Goal: Transaction & Acquisition: Download file/media

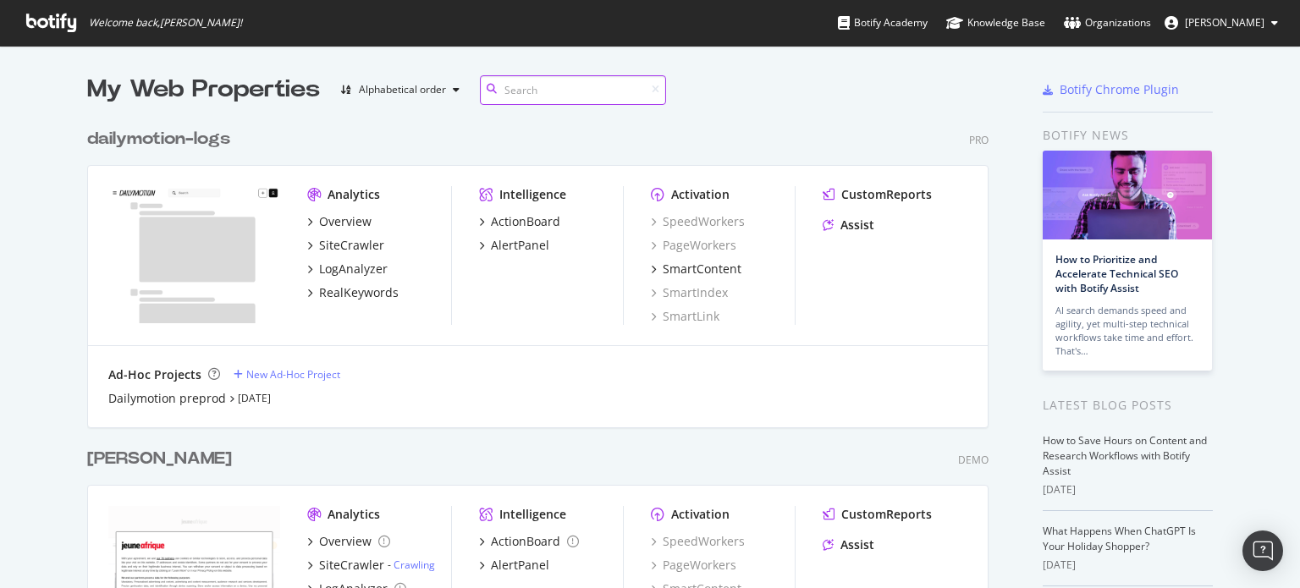
scroll to position [603, 901]
click at [91, 457] on div "[PERSON_NAME]" at bounding box center [159, 459] width 145 height 25
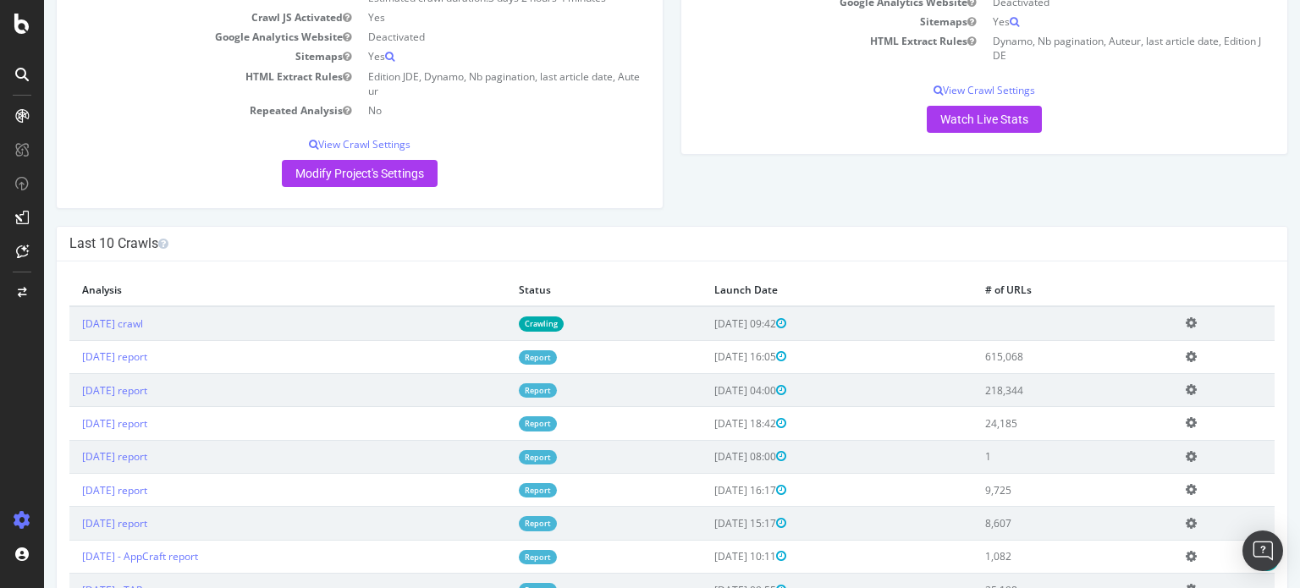
scroll to position [254, 0]
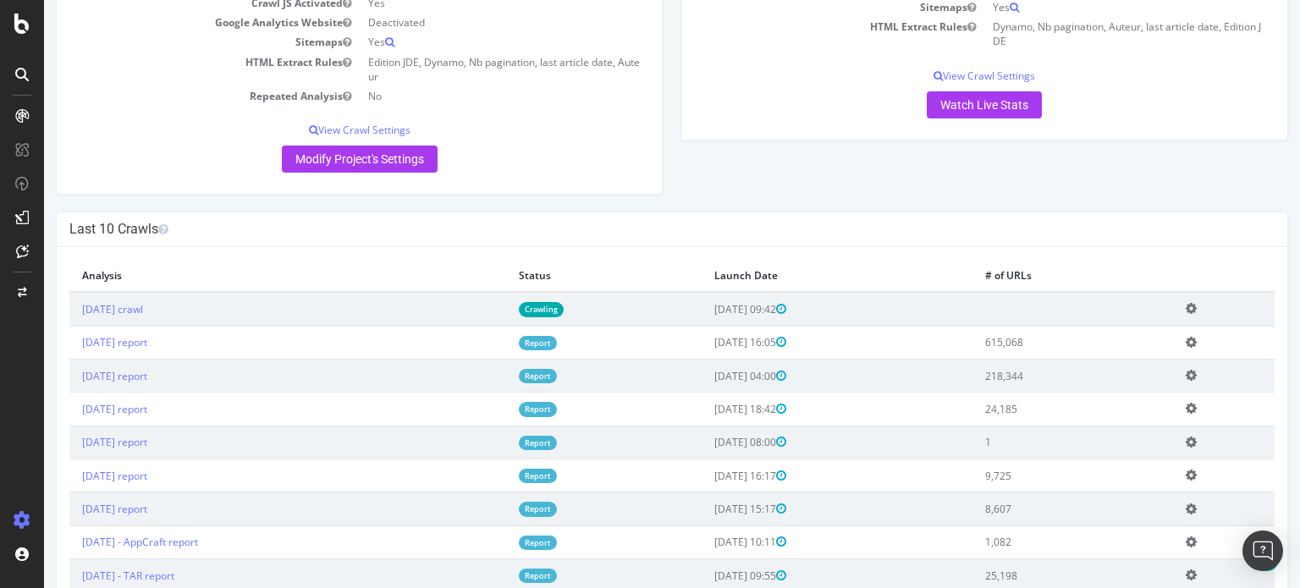
click at [1196, 378] on icon at bounding box center [1191, 375] width 11 height 13
click at [1149, 398] on link "Add name" at bounding box center [1128, 400] width 135 height 23
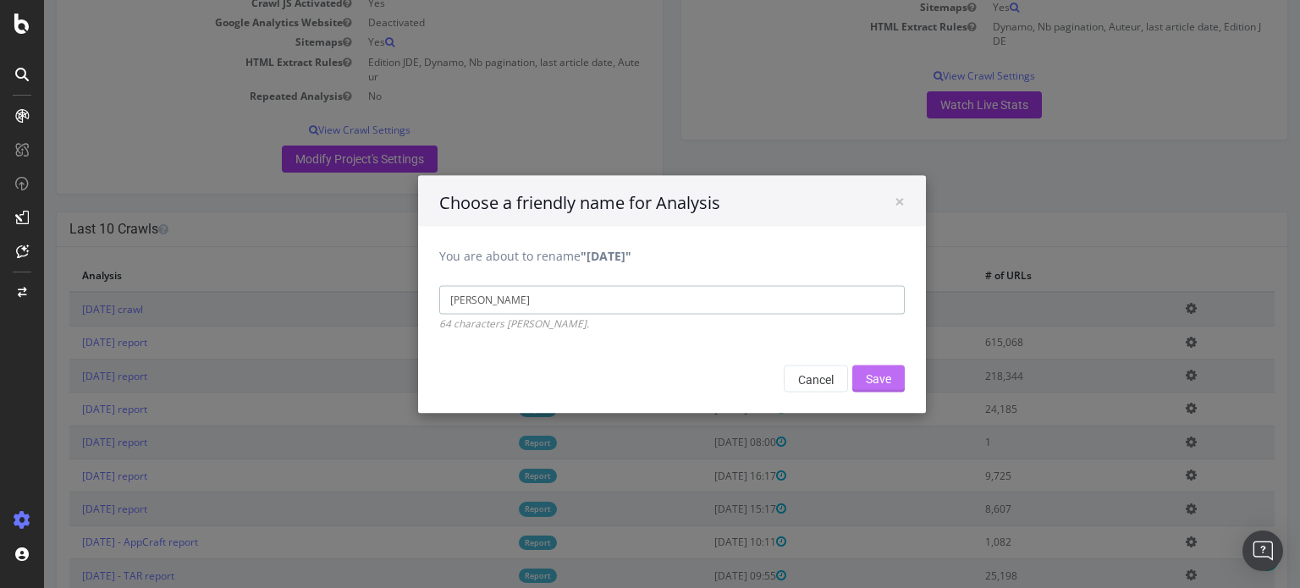
type input "[PERSON_NAME]"
click at [886, 375] on input "Save" at bounding box center [878, 378] width 52 height 27
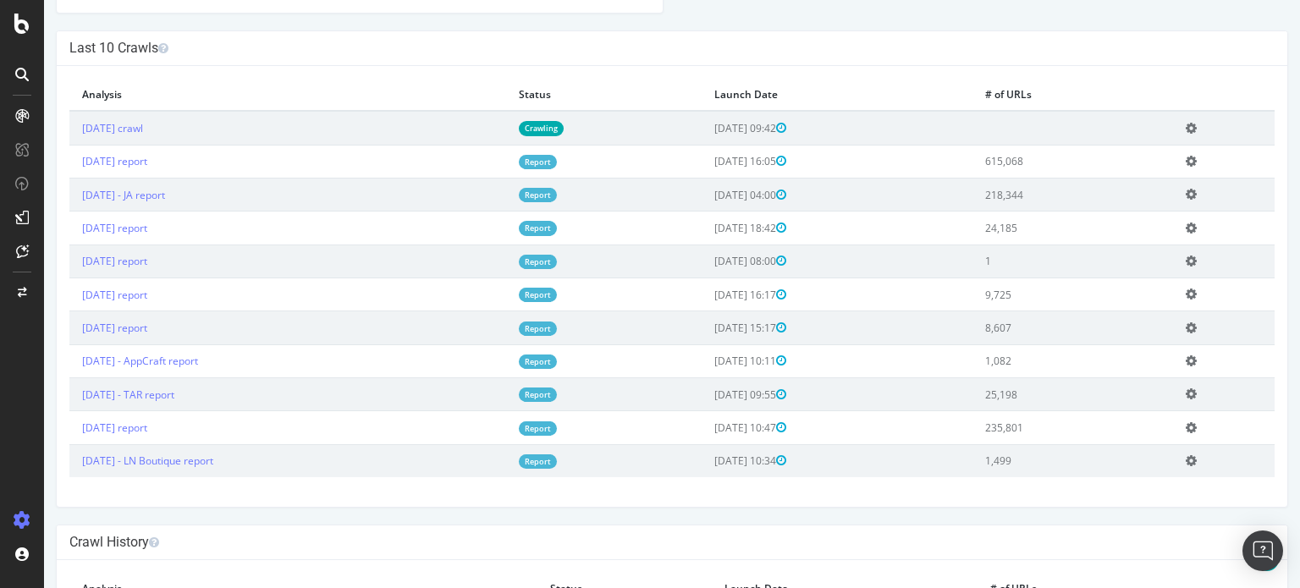
scroll to position [423, 0]
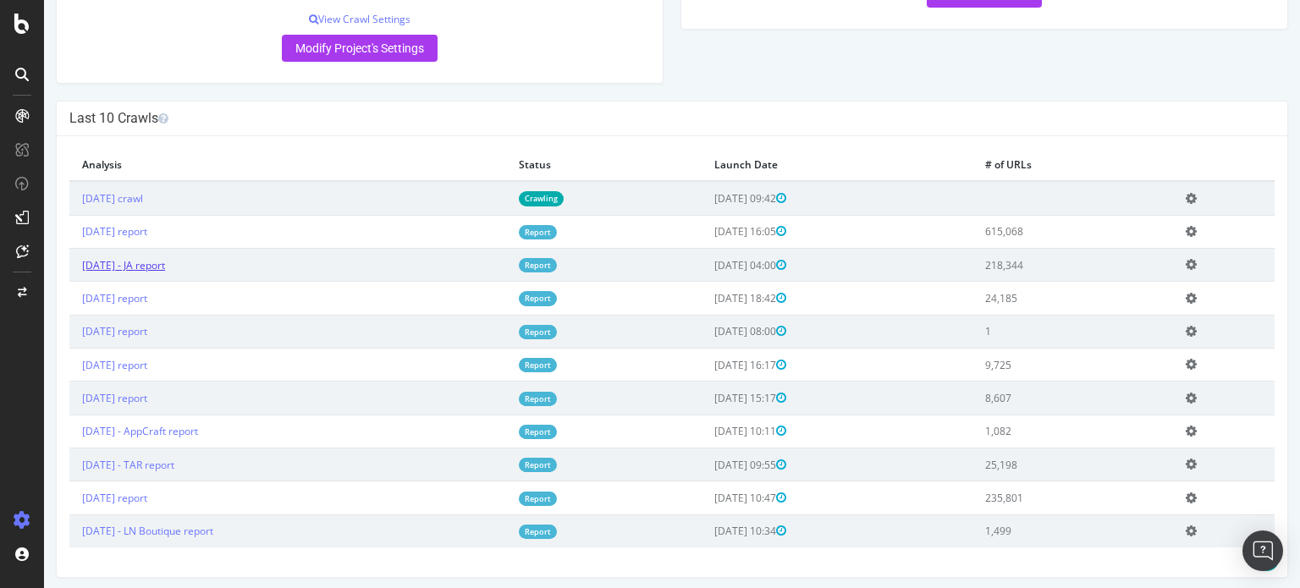
click at [165, 268] on link "[DATE] - JA report" at bounding box center [123, 265] width 83 height 14
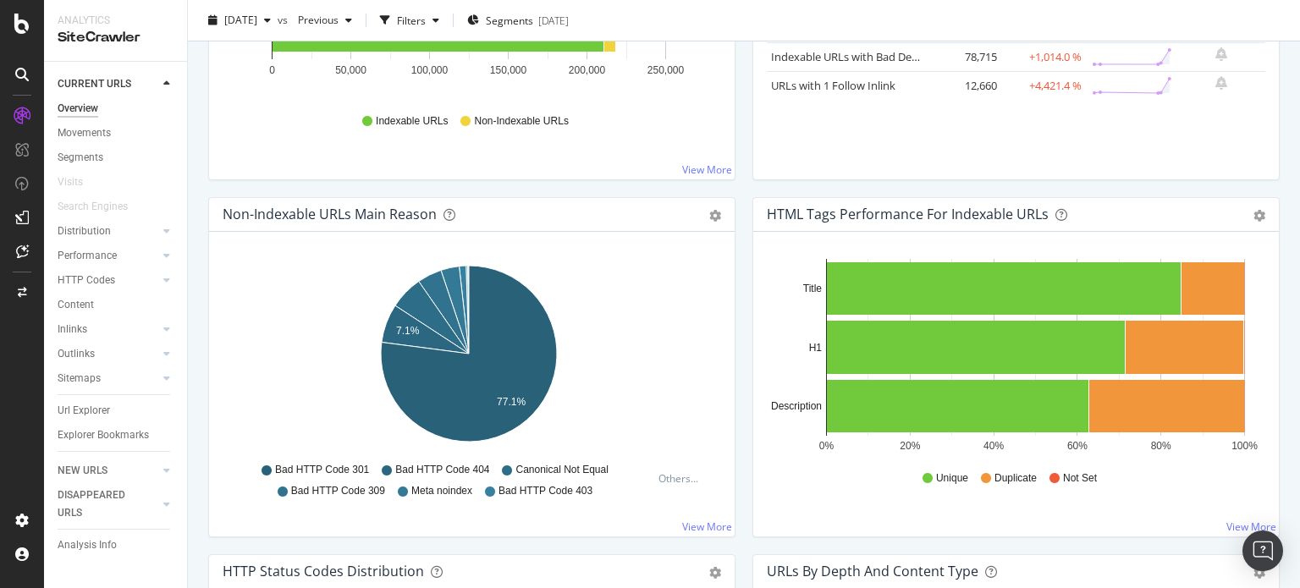
scroll to position [423, 0]
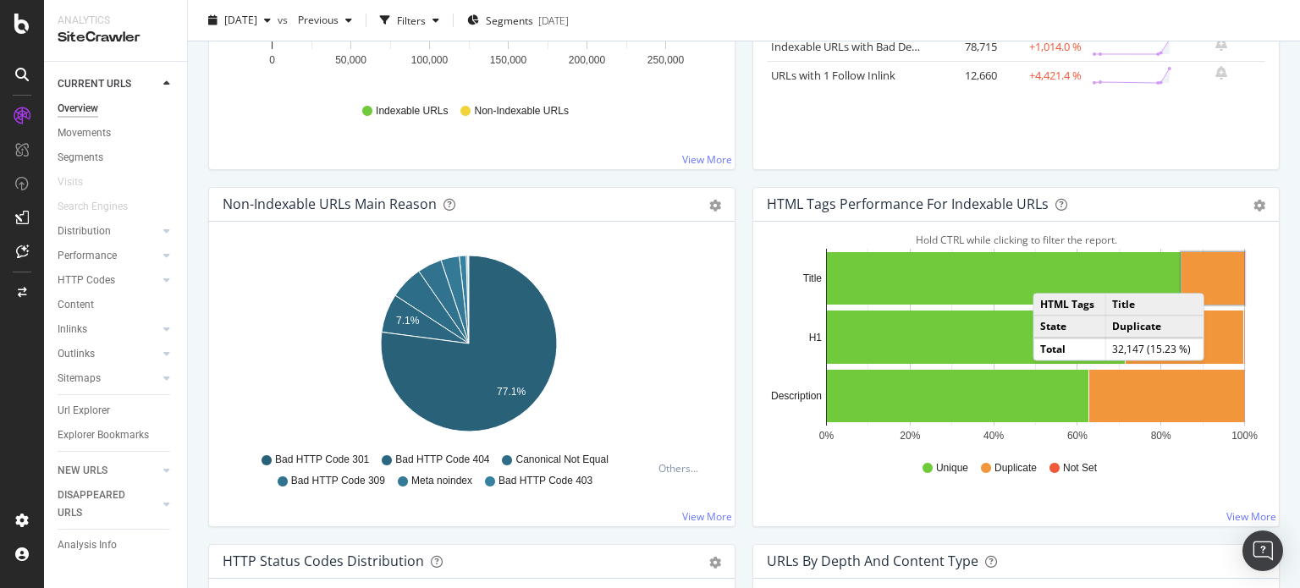
click at [1209, 275] on rect "A chart." at bounding box center [1213, 278] width 63 height 52
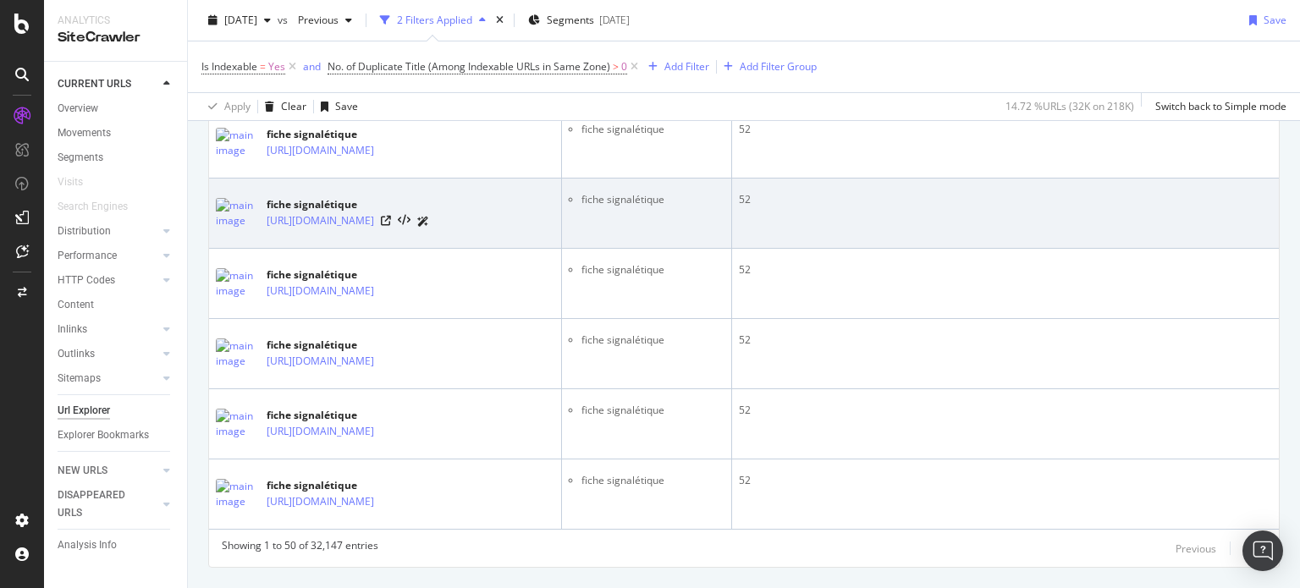
scroll to position [3568, 0]
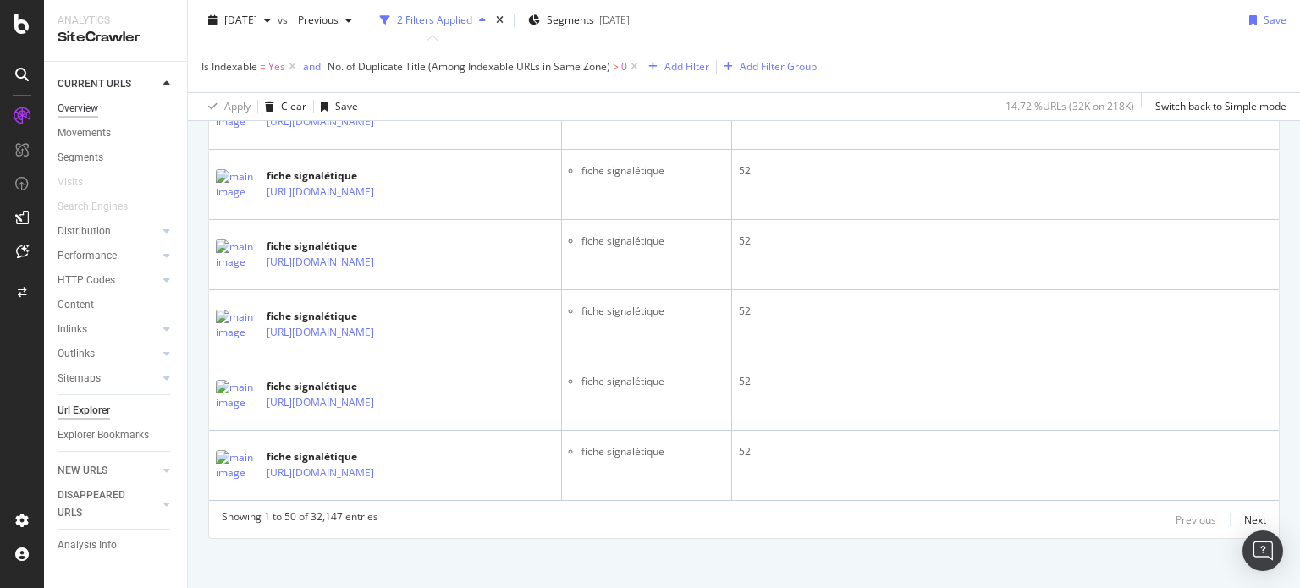
click at [81, 109] on div "Overview" at bounding box center [78, 109] width 41 height 18
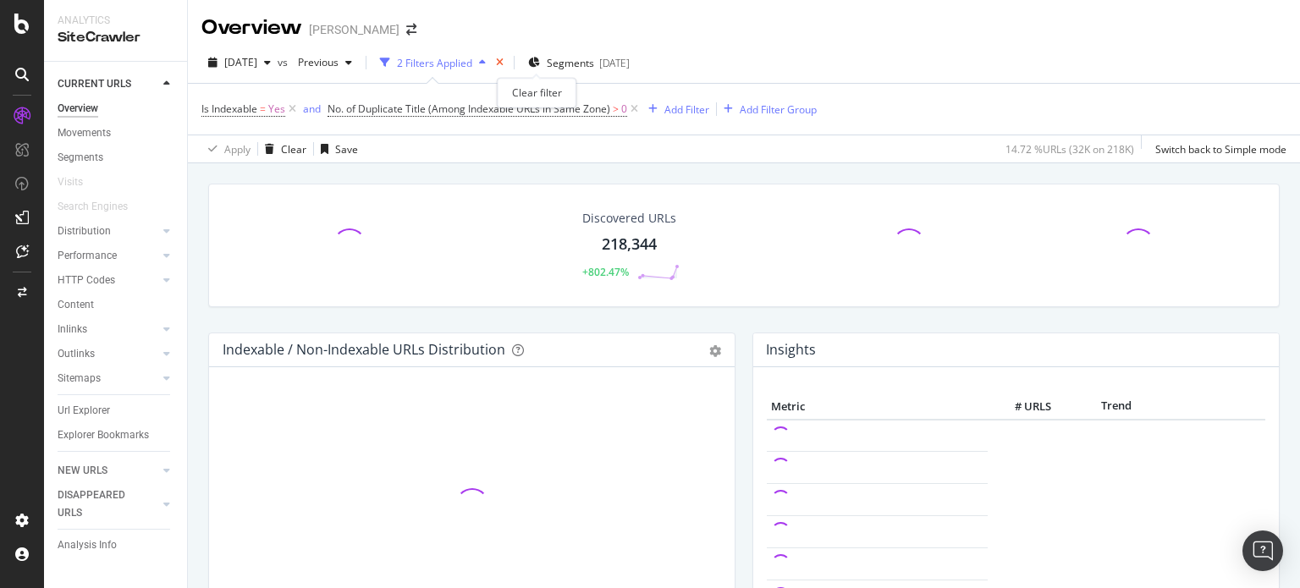
click at [504, 65] on icon "times" at bounding box center [500, 63] width 8 height 10
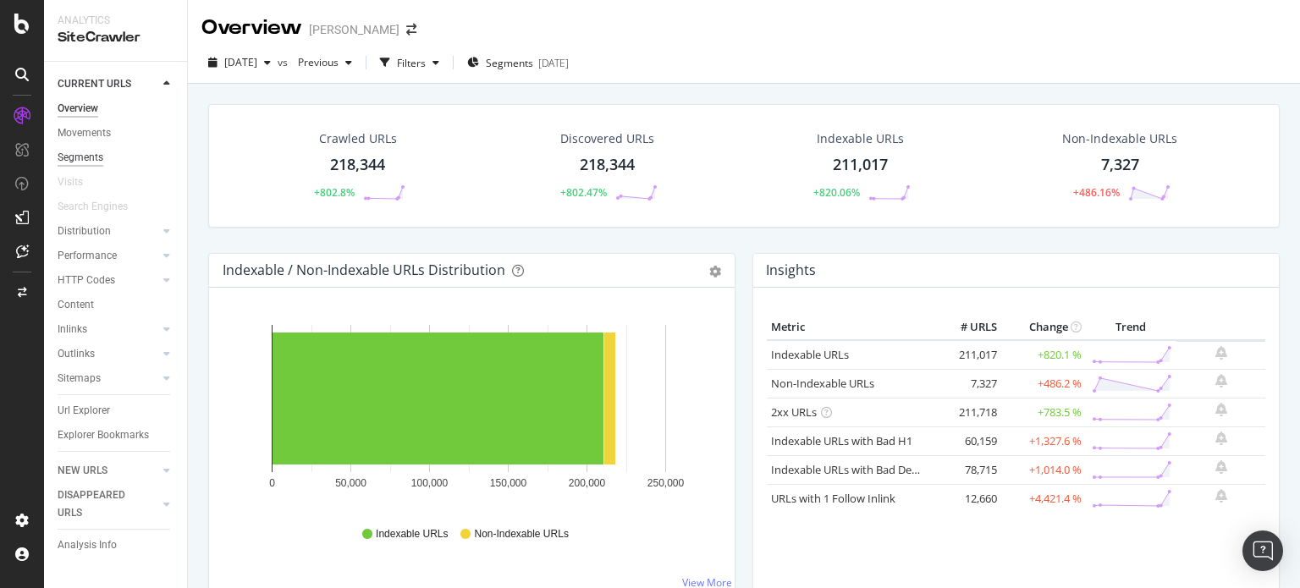
click at [92, 156] on div "Segments" at bounding box center [81, 158] width 46 height 18
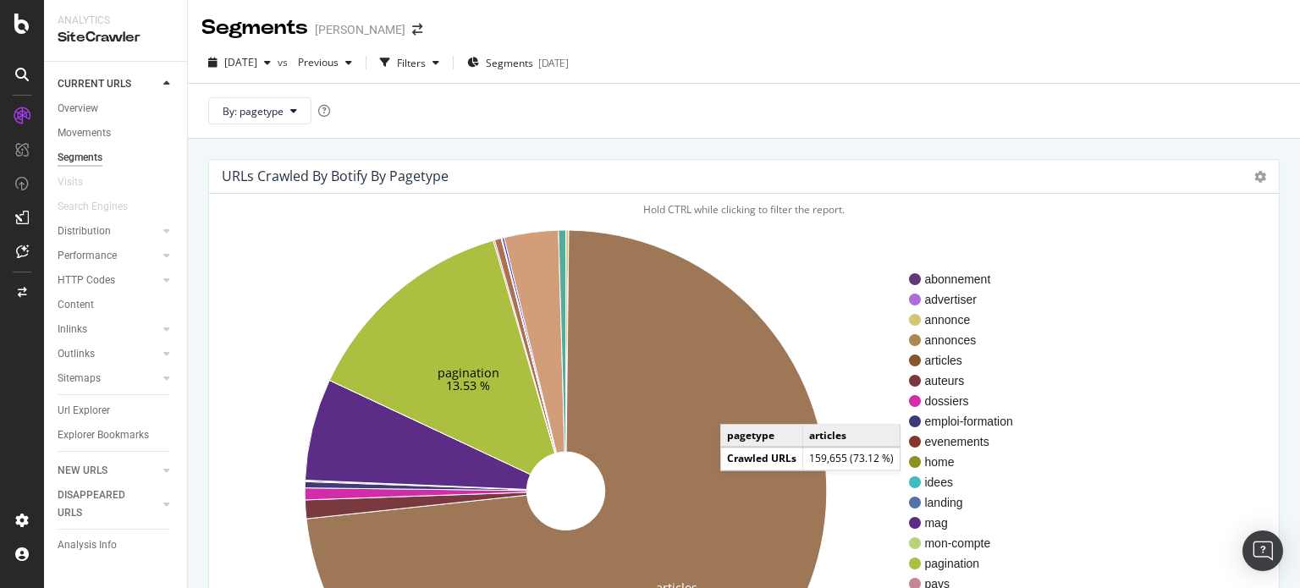
scroll to position [254, 0]
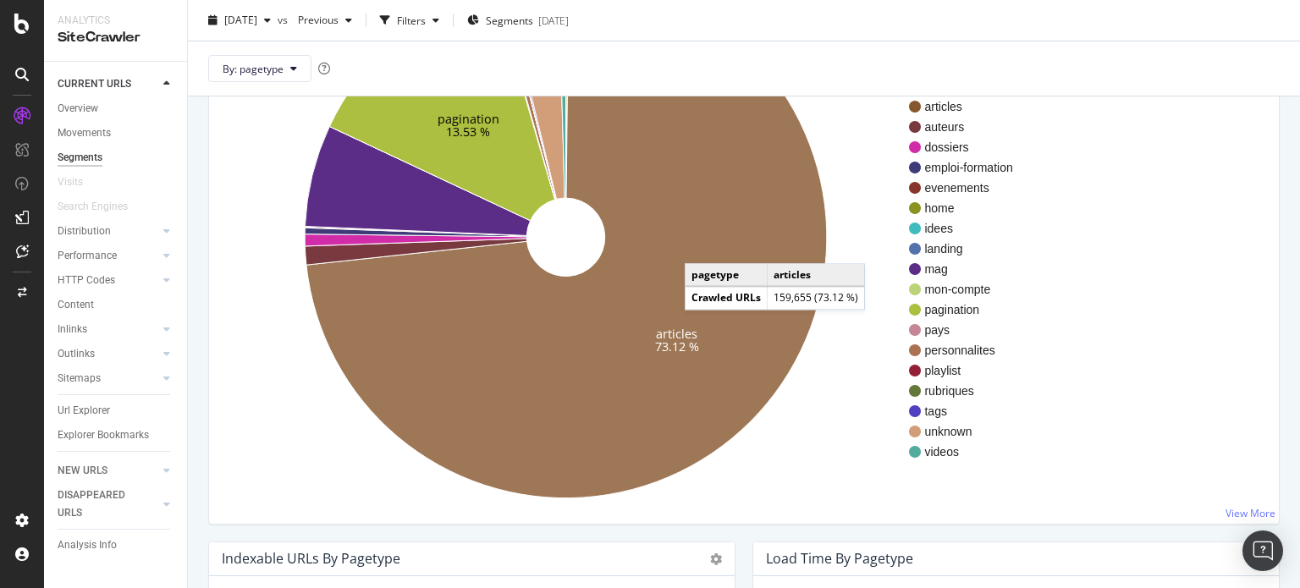
click at [702, 246] on icon at bounding box center [566, 237] width 521 height 522
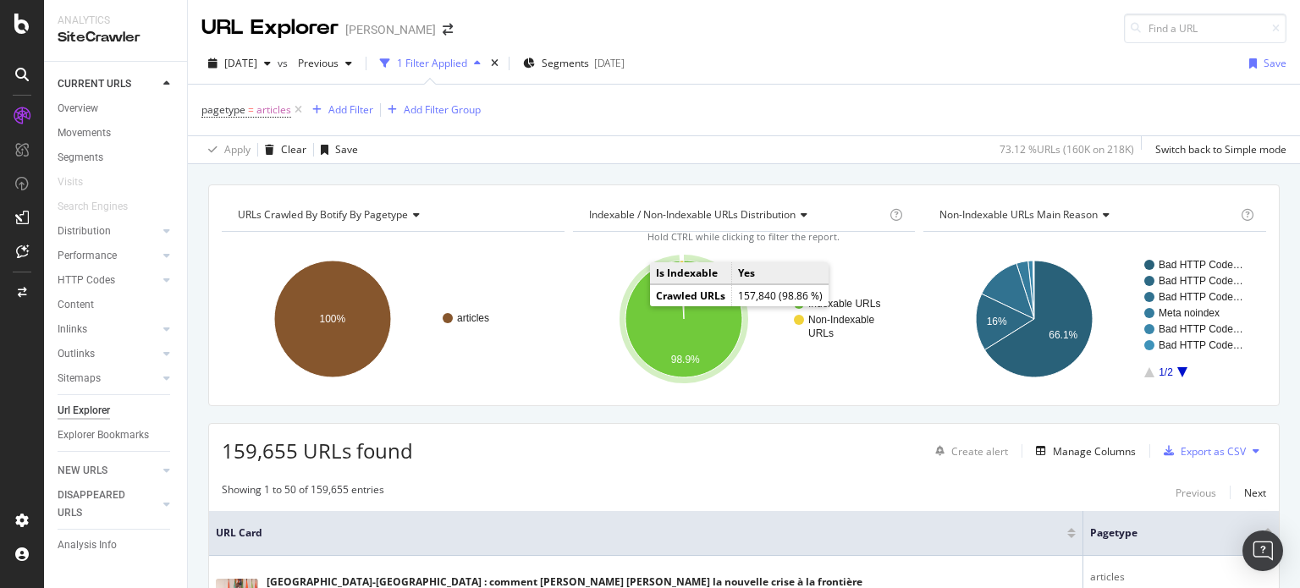
click at [650, 321] on icon "A chart." at bounding box center [683, 319] width 117 height 117
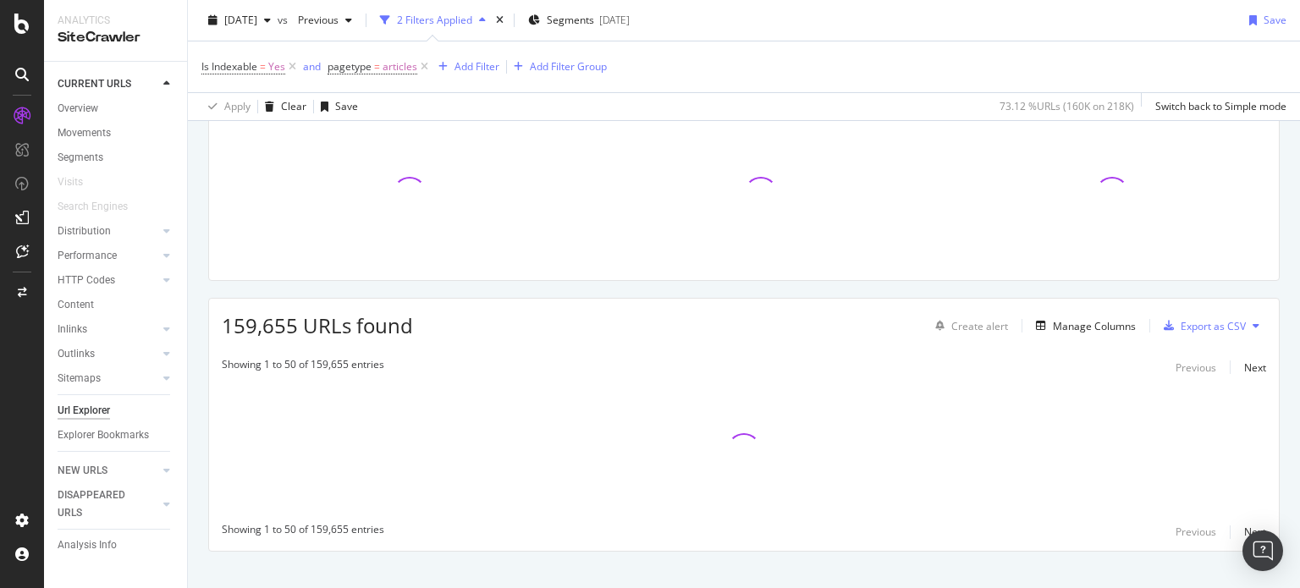
scroll to position [147, 0]
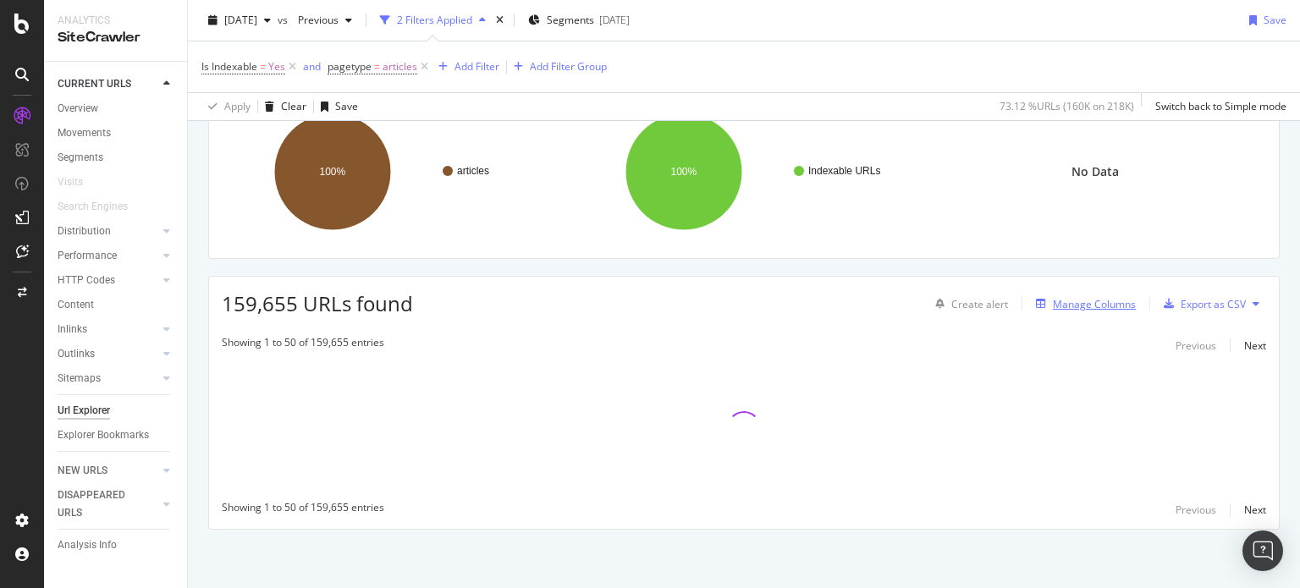
click at [1063, 306] on div "Manage Columns" at bounding box center [1094, 304] width 83 height 14
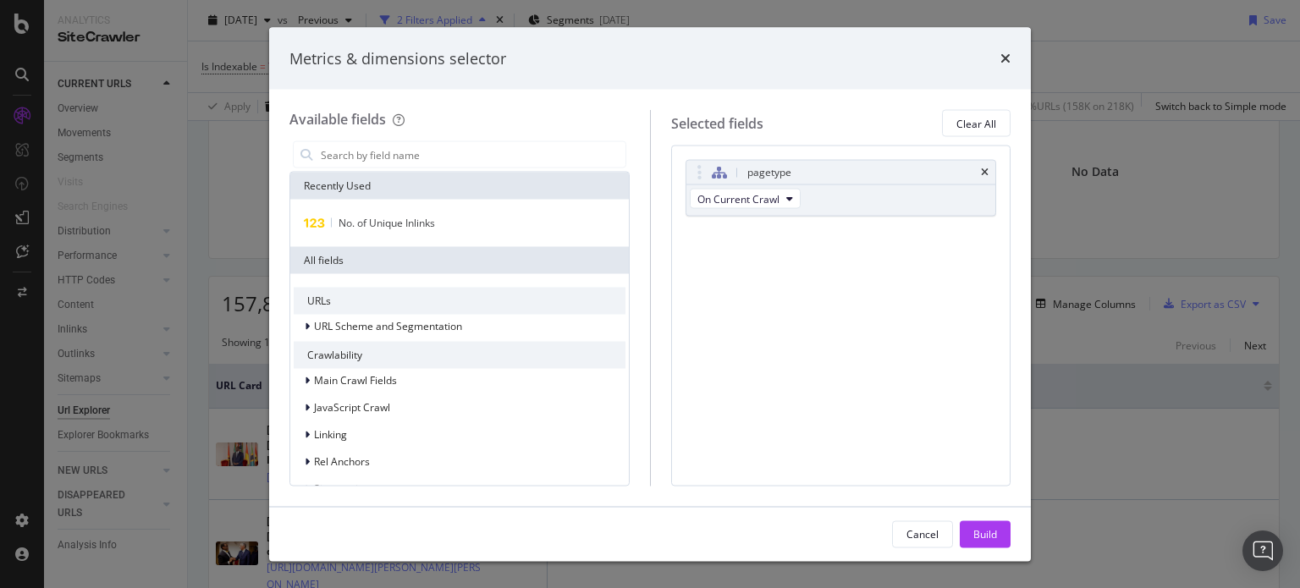
scroll to position [190, 0]
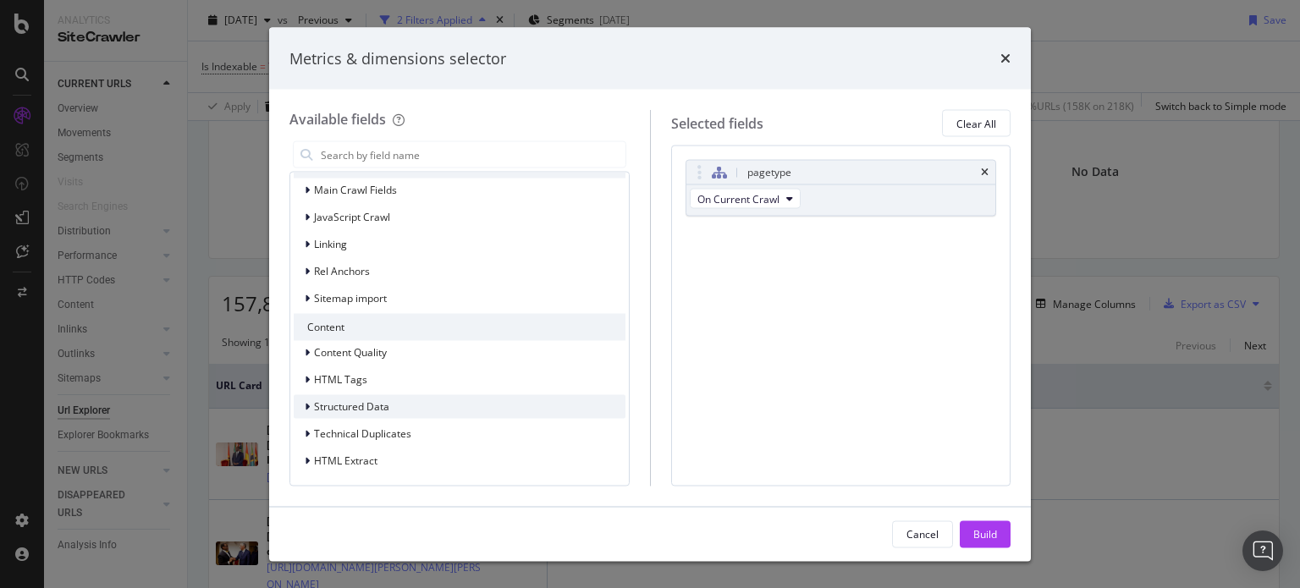
click at [309, 409] on icon "modal" at bounding box center [307, 407] width 5 height 10
click at [314, 426] on div "modal" at bounding box center [319, 430] width 10 height 17
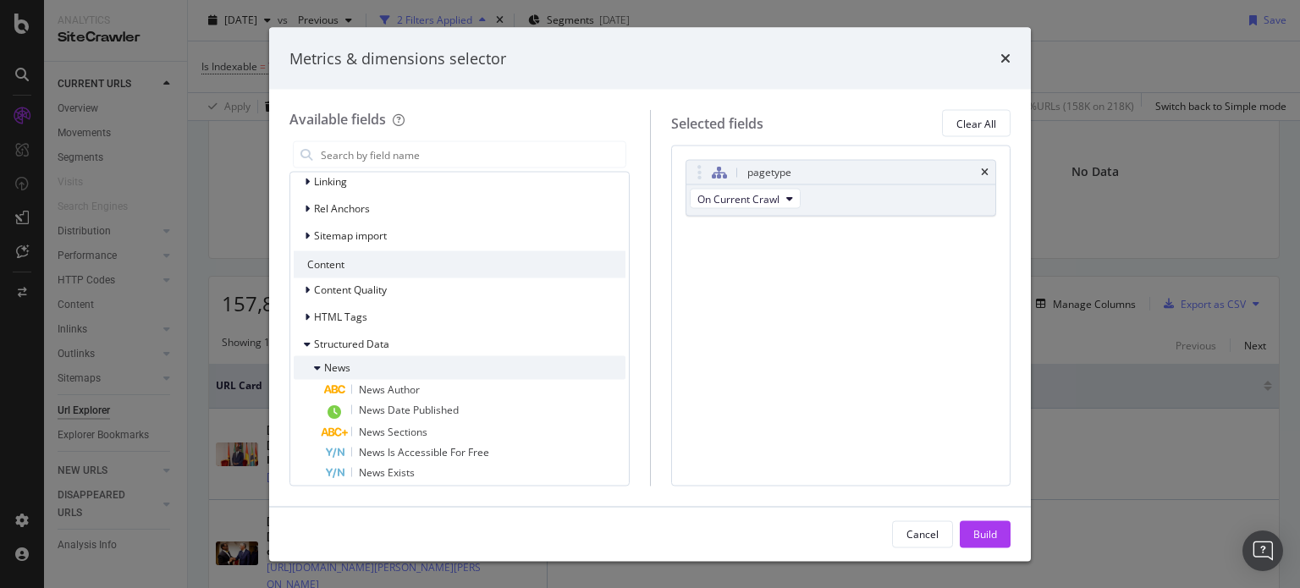
scroll to position [275, 0]
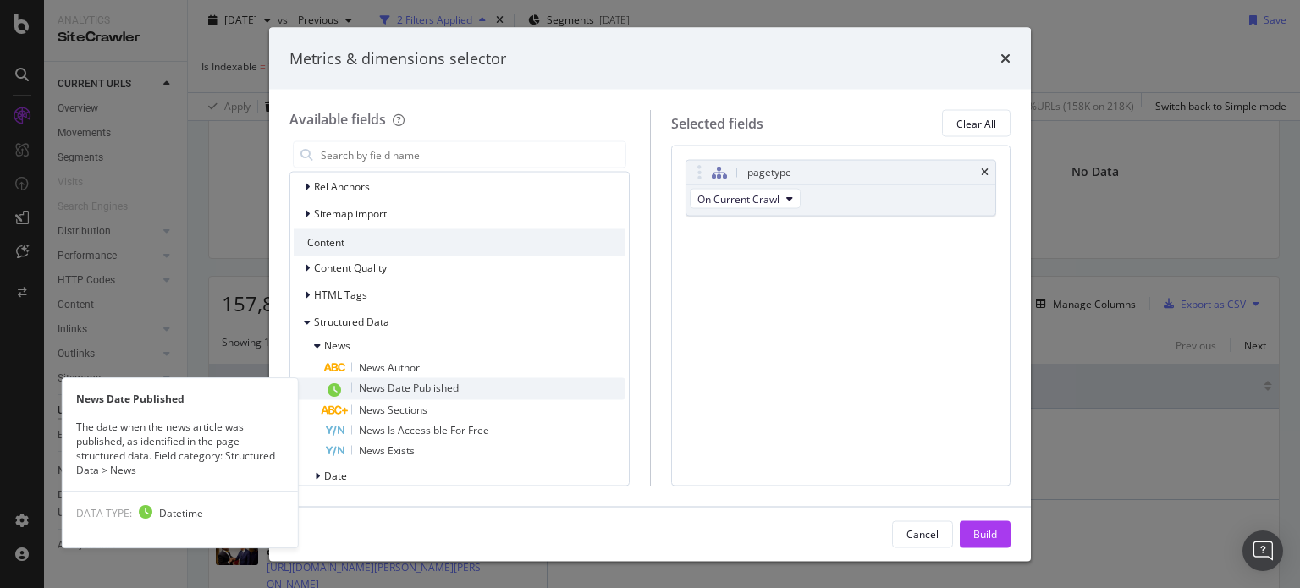
click at [406, 388] on span "News Date Published" at bounding box center [409, 388] width 100 height 14
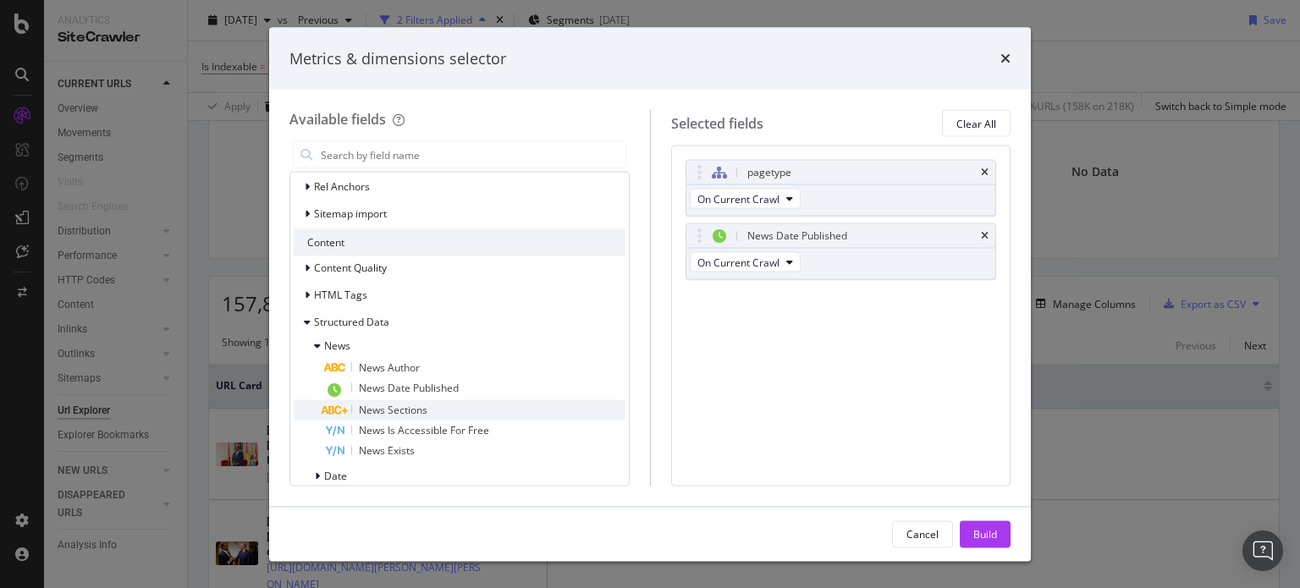
click at [407, 405] on span "News Sections" at bounding box center [393, 410] width 69 height 14
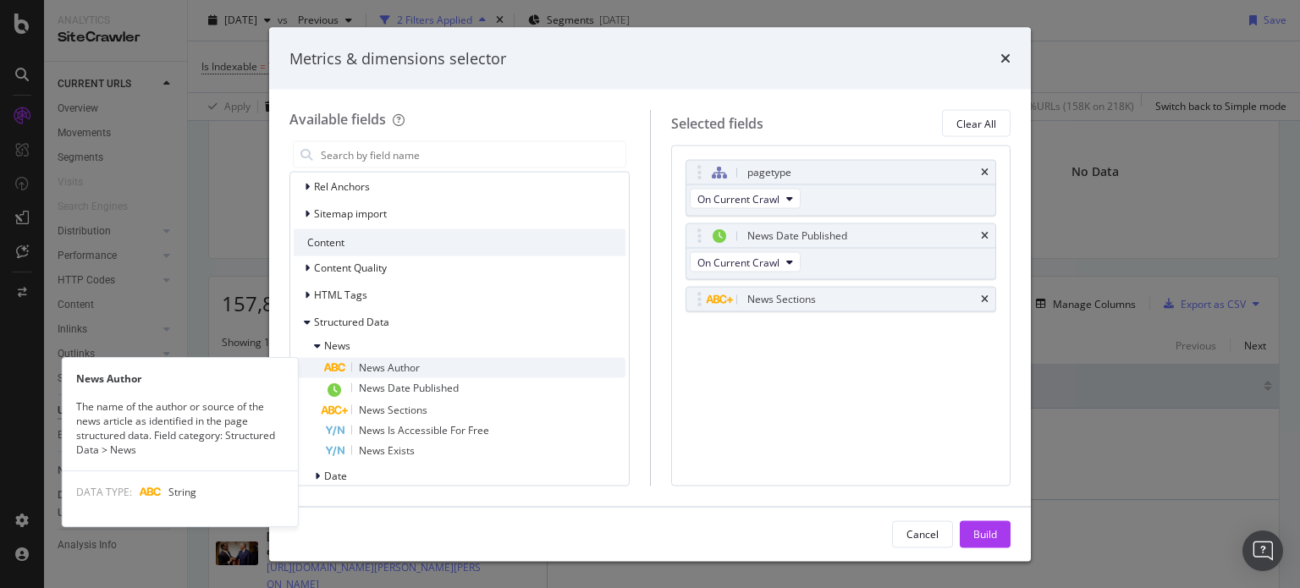
click at [404, 370] on span "News Author" at bounding box center [389, 368] width 61 height 14
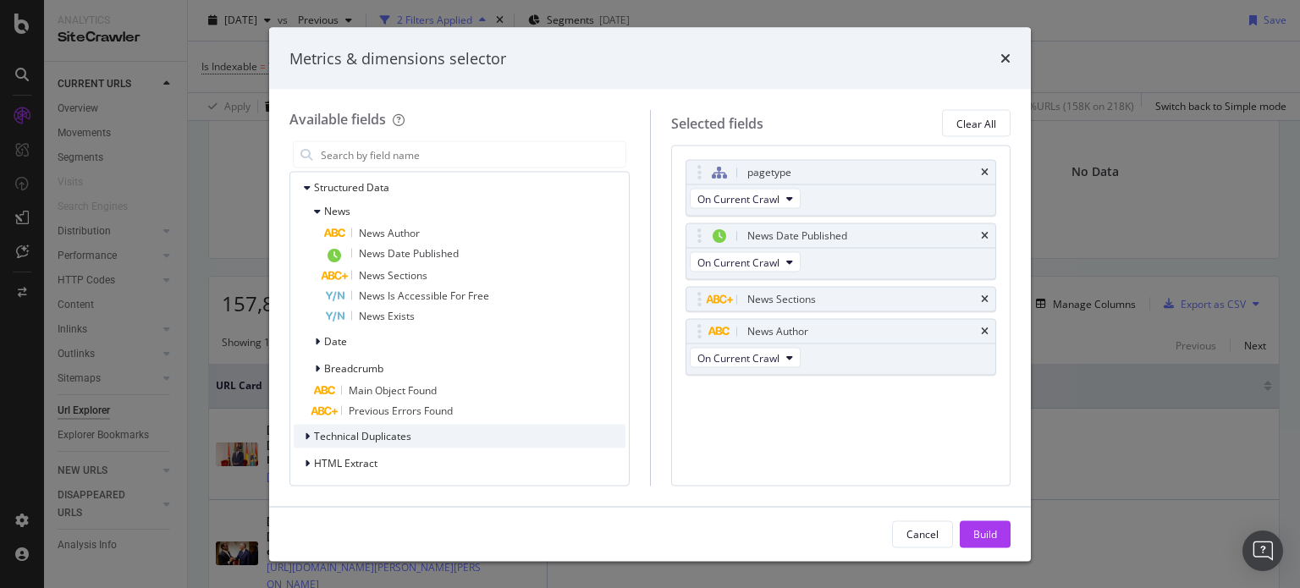
scroll to position [412, 0]
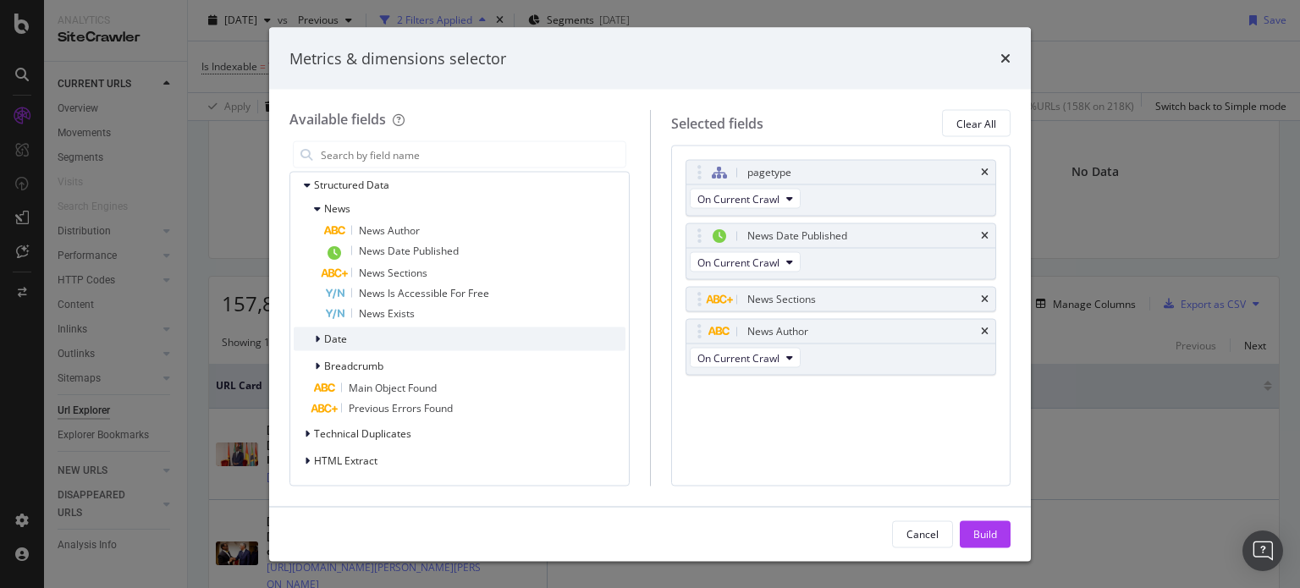
click at [320, 335] on div "modal" at bounding box center [319, 339] width 10 height 17
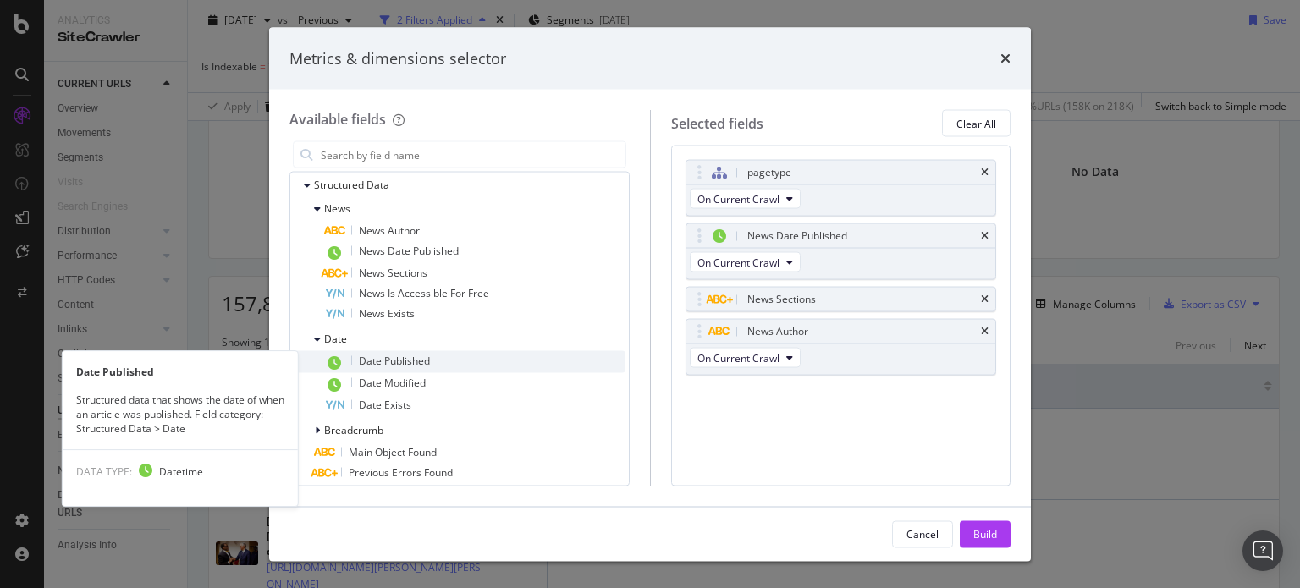
click at [399, 362] on span "Date Published" at bounding box center [394, 361] width 71 height 14
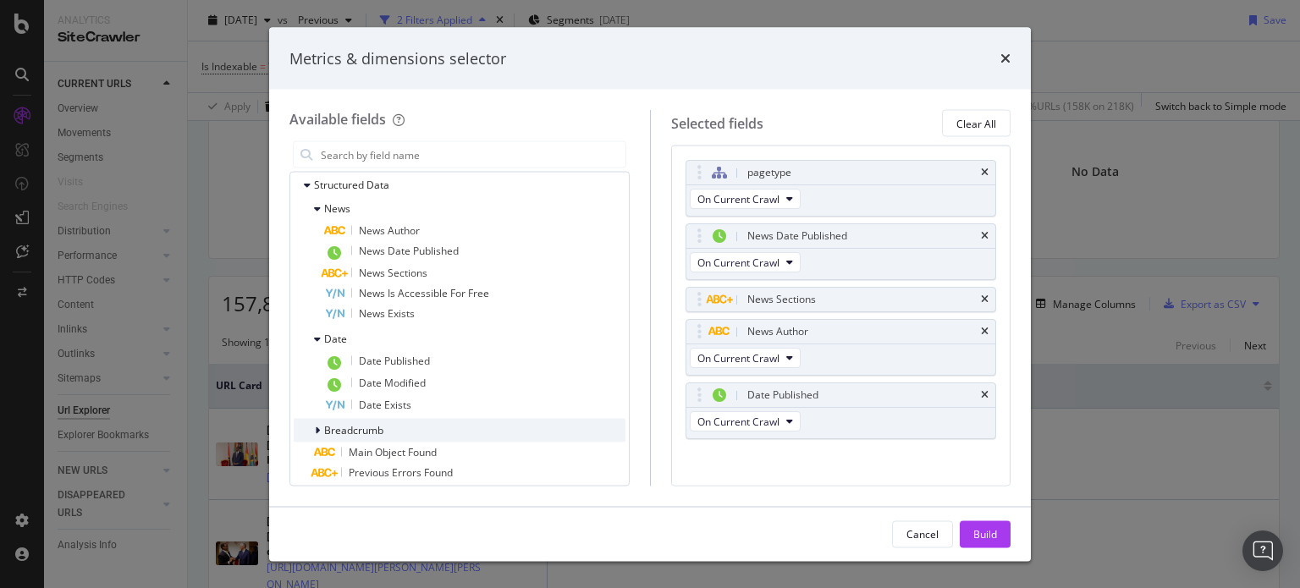
click at [318, 428] on icon "modal" at bounding box center [317, 431] width 5 height 10
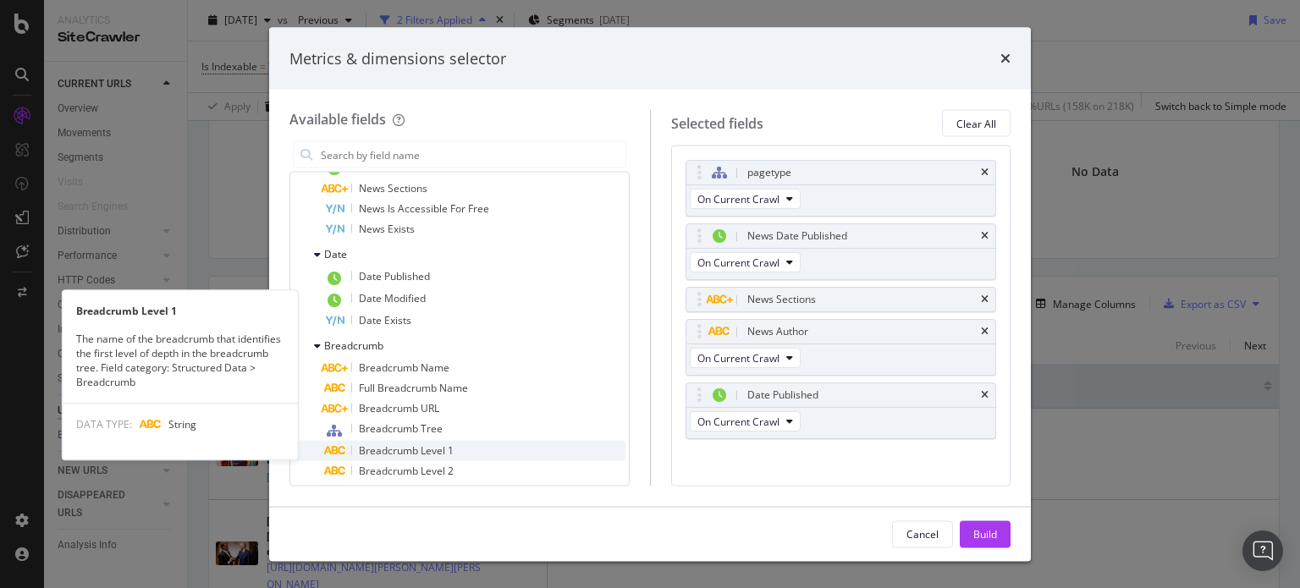
click at [432, 448] on span "Breadcrumb Level 1" at bounding box center [406, 451] width 95 height 14
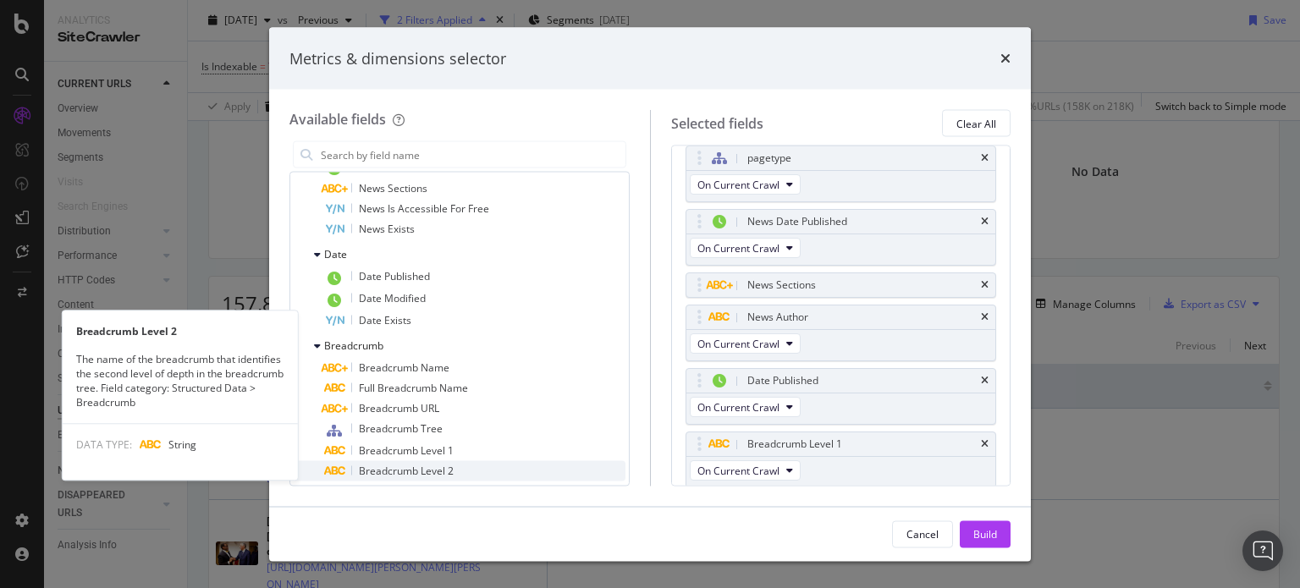
click at [430, 470] on span "Breadcrumb Level 2" at bounding box center [406, 471] width 95 height 14
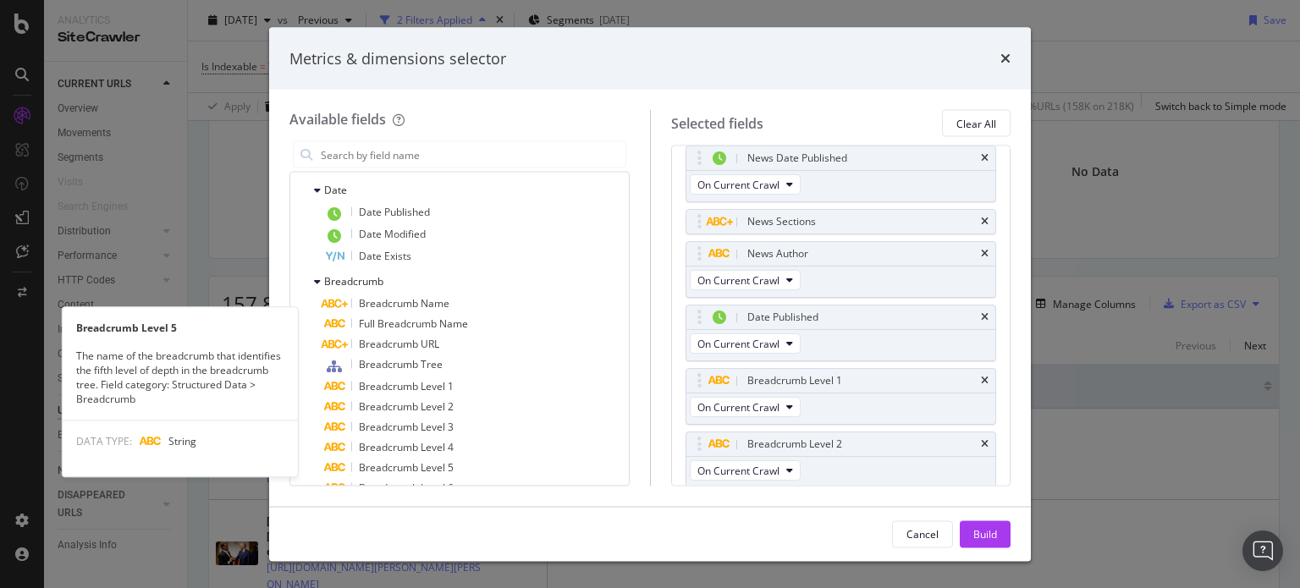
scroll to position [581, 0]
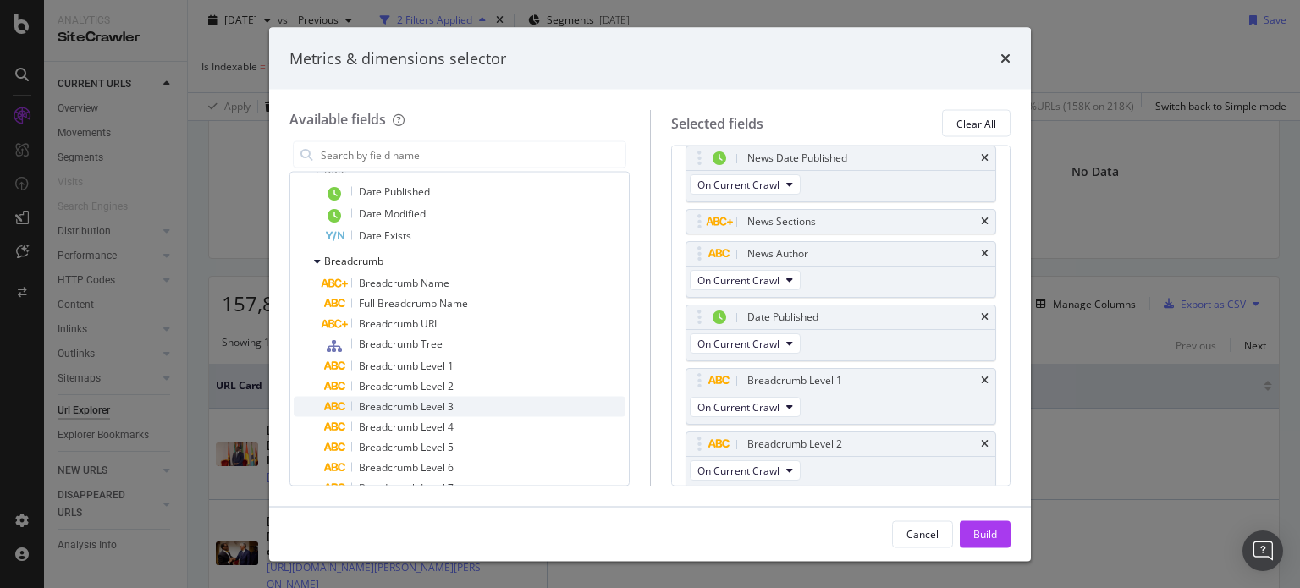
click at [435, 415] on div "Breadcrumb Level 3" at bounding box center [474, 407] width 301 height 20
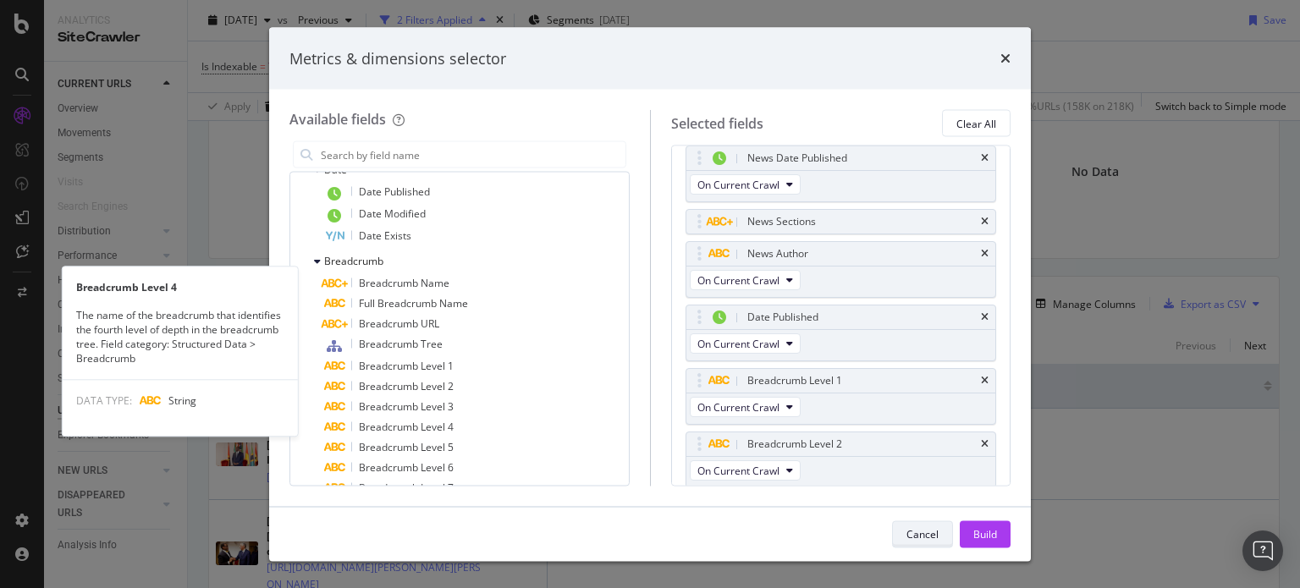
scroll to position [141, 0]
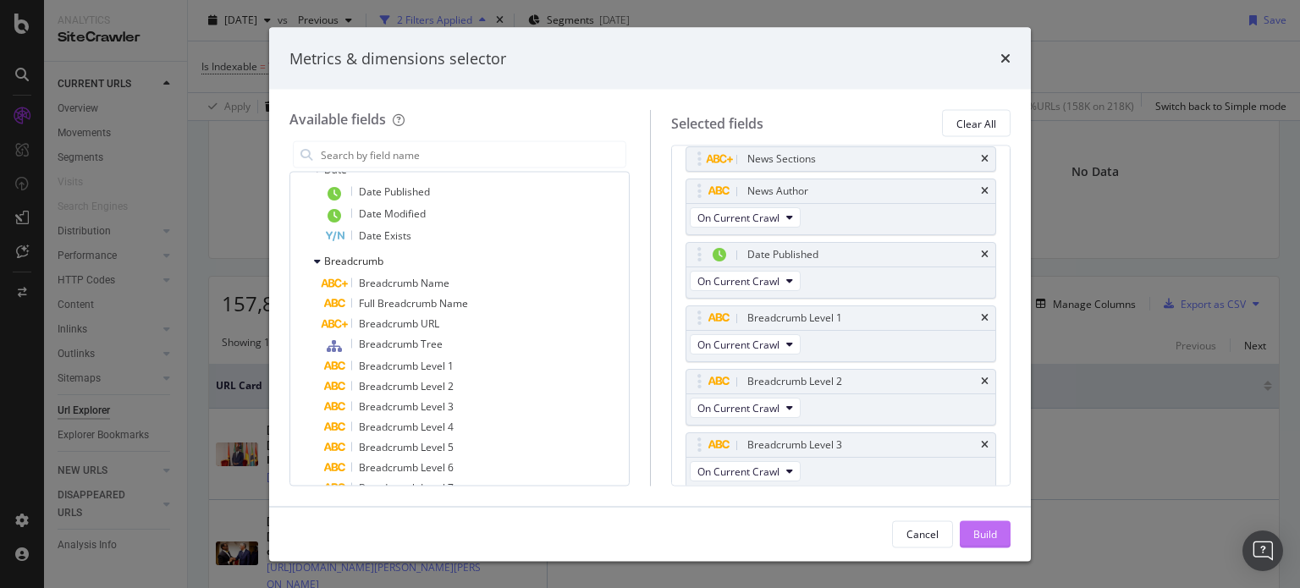
click at [986, 532] on div "Build" at bounding box center [985, 533] width 24 height 14
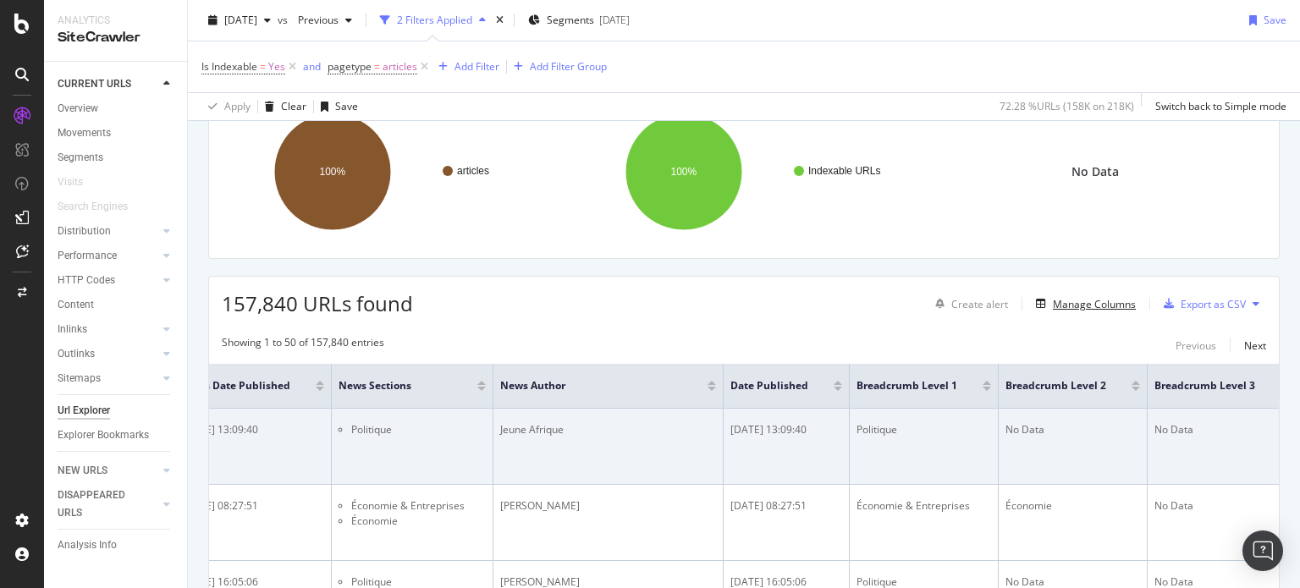
scroll to position [0, 569]
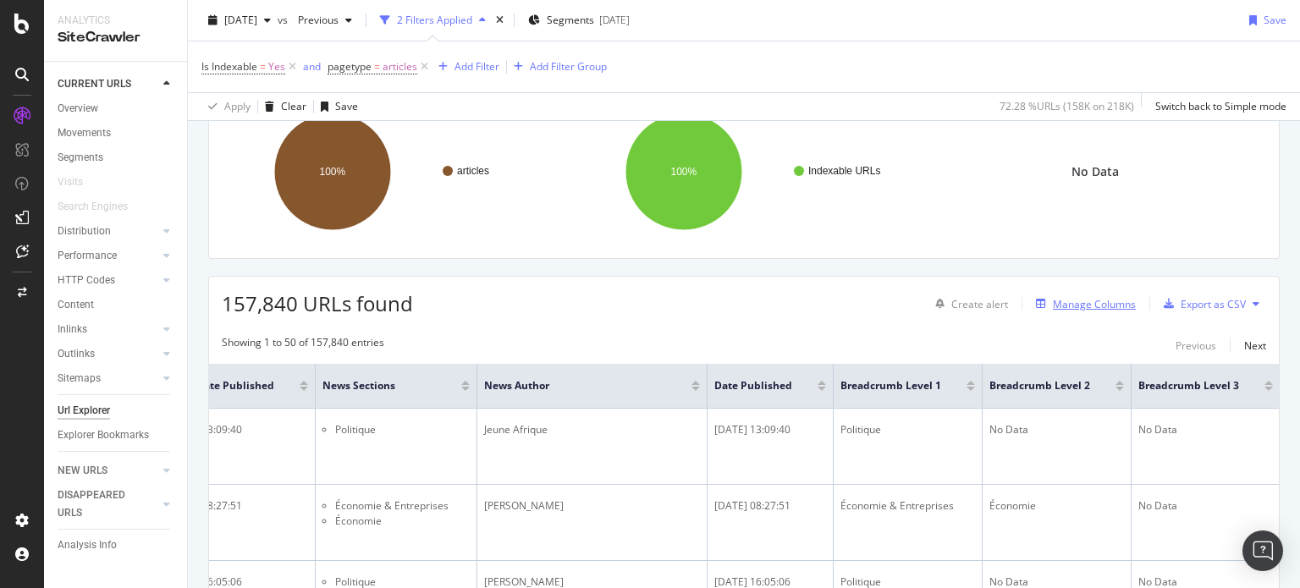
click at [1088, 300] on div "Manage Columns" at bounding box center [1094, 304] width 83 height 14
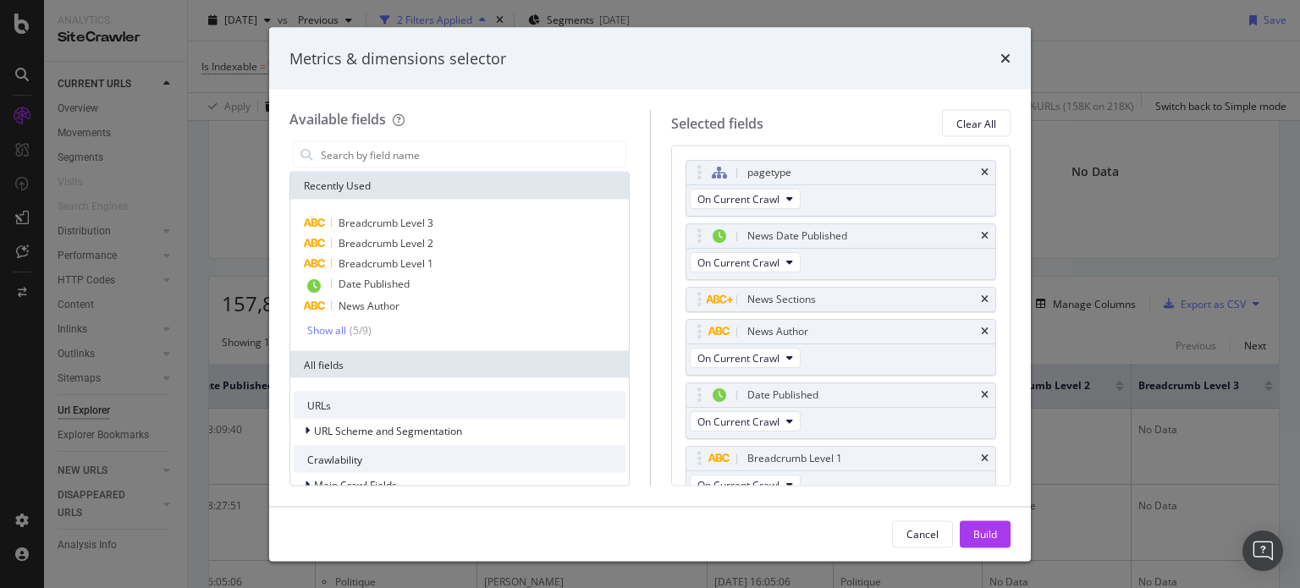
scroll to position [197, 0]
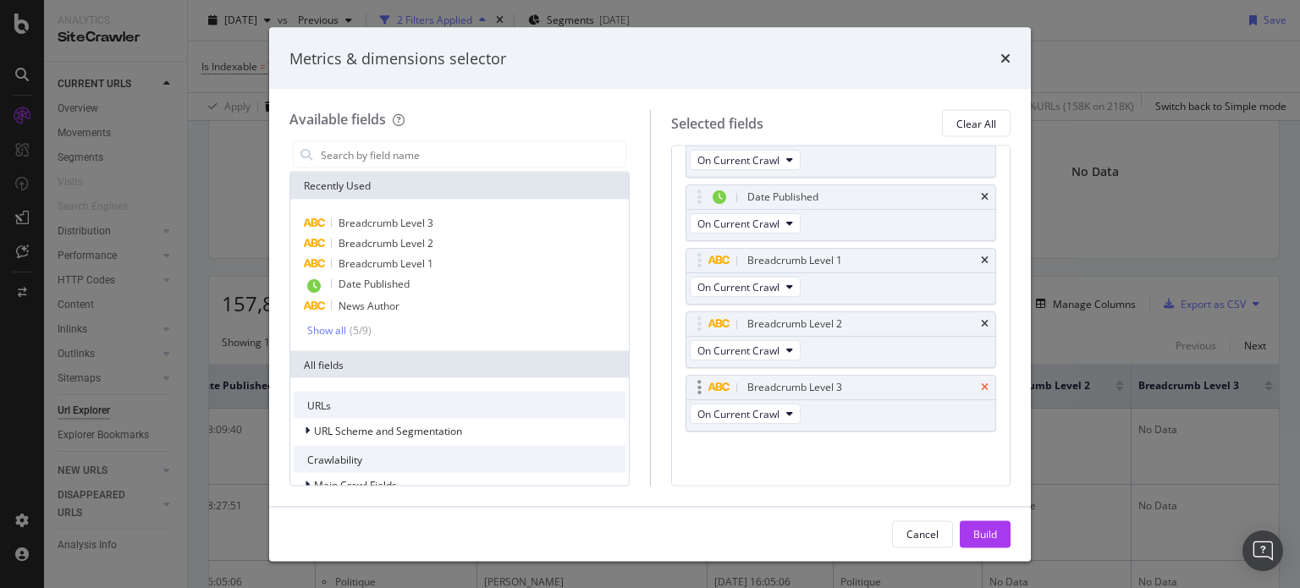
click at [981, 383] on icon "times" at bounding box center [985, 388] width 8 height 10
drag, startPoint x: 716, startPoint y: 52, endPoint x: 842, endPoint y: 64, distance: 126.8
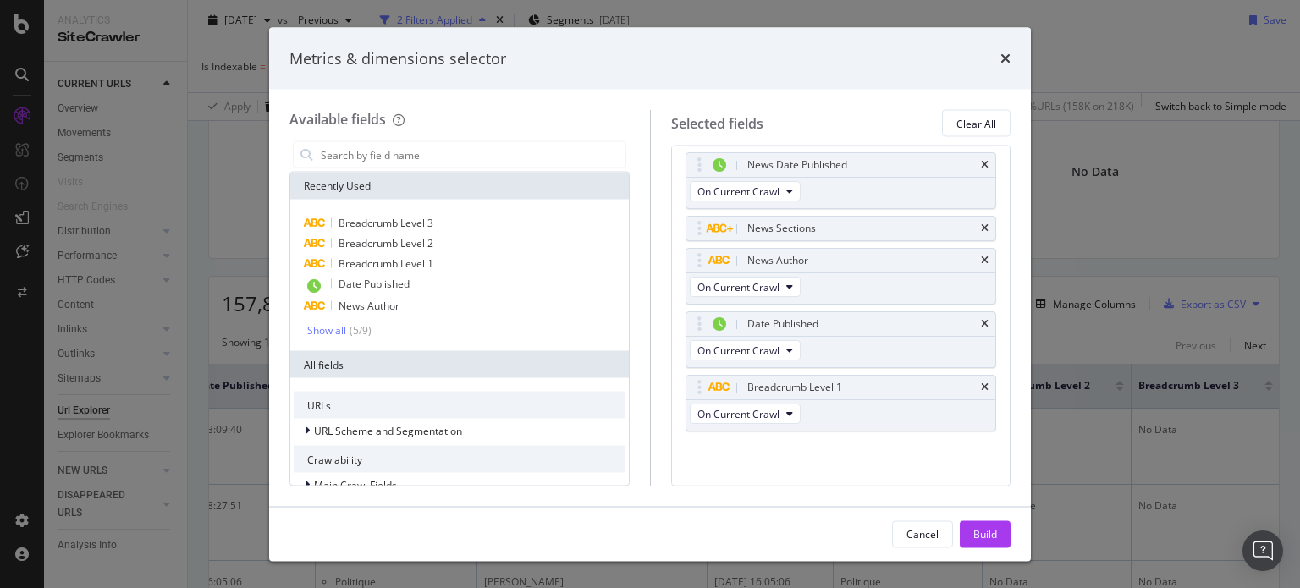
click at [842, 64] on div "Metrics & dimensions selector" at bounding box center [649, 58] width 721 height 22
click at [991, 534] on div "Build" at bounding box center [985, 533] width 24 height 14
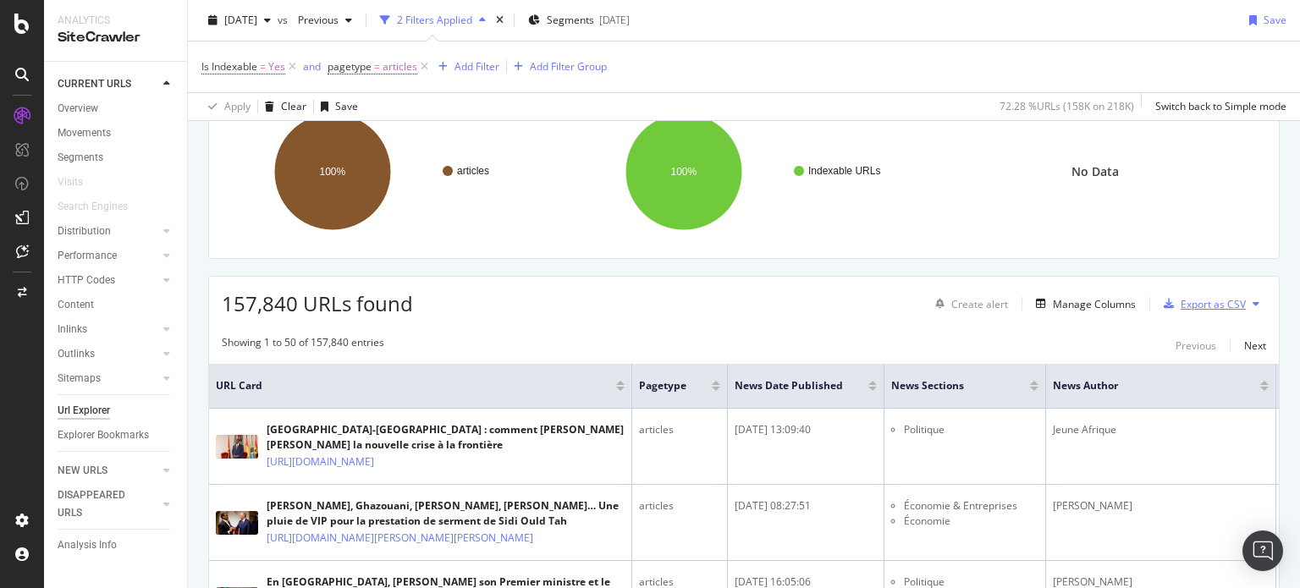
click at [1194, 303] on div "Export as CSV" at bounding box center [1213, 304] width 65 height 14
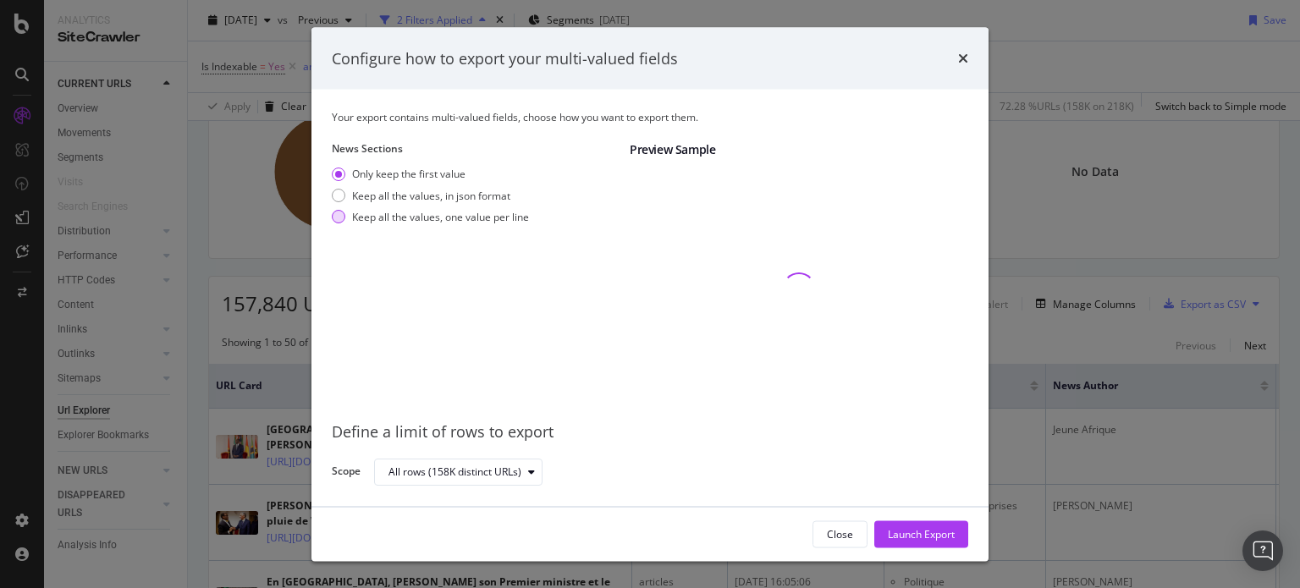
click at [338, 211] on div "modal" at bounding box center [339, 217] width 14 height 14
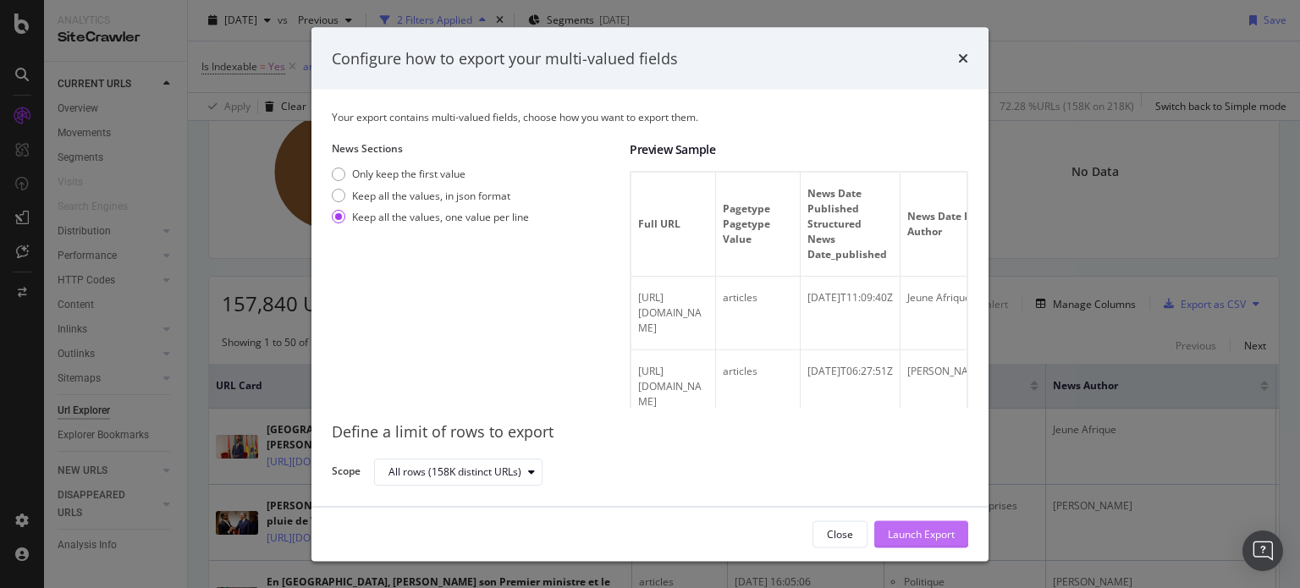
click at [912, 537] on div "Launch Export" at bounding box center [921, 533] width 67 height 14
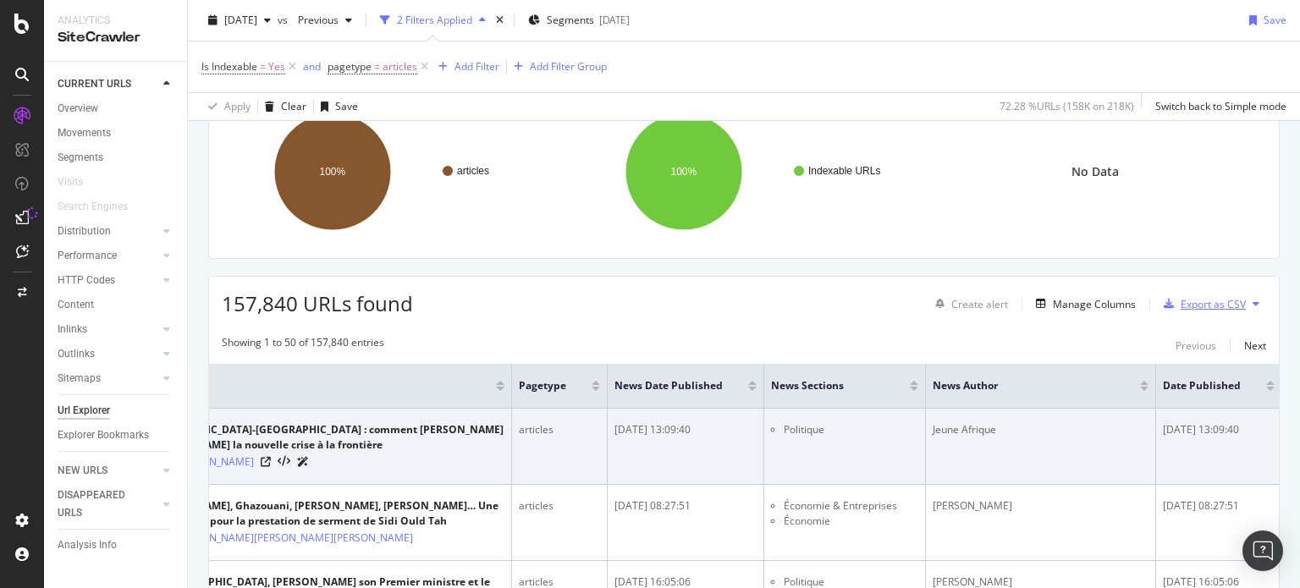
scroll to position [0, 272]
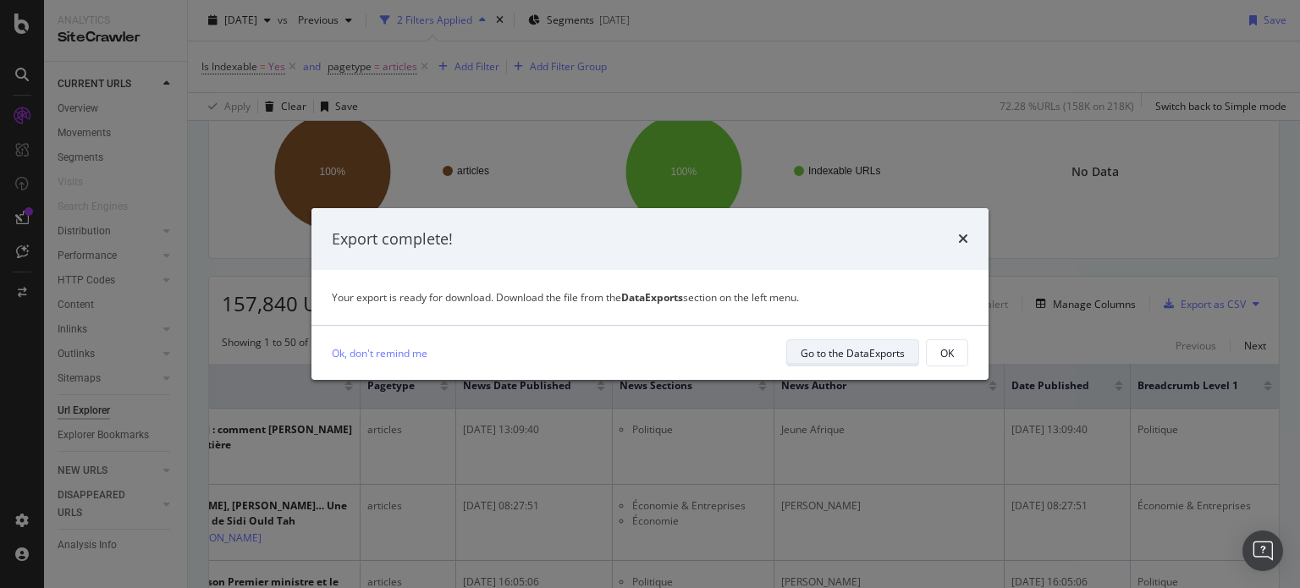
click at [846, 353] on div "Go to the DataExports" at bounding box center [853, 353] width 104 height 14
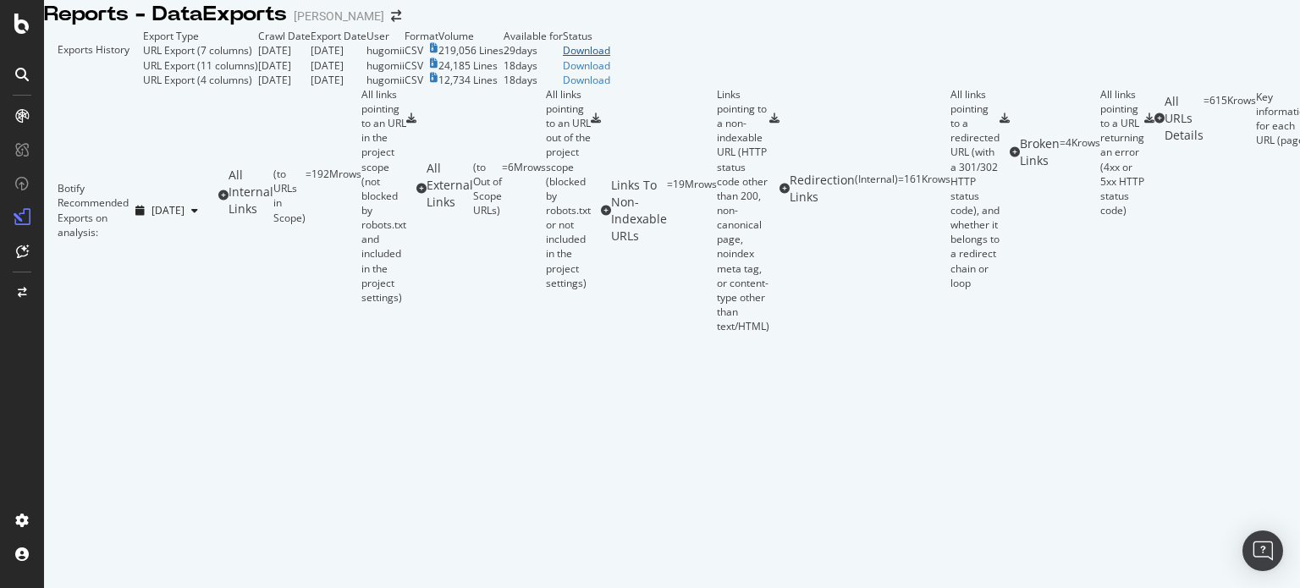
click at [610, 58] on div "Download" at bounding box center [586, 50] width 47 height 14
